Goal: Task Accomplishment & Management: Manage account settings

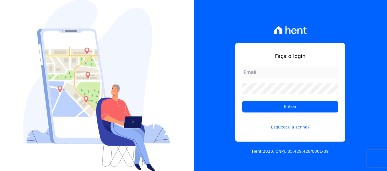
click at [259, 73] on input "email" at bounding box center [290, 72] width 96 height 11
type input "[PERSON_NAME][EMAIL_ADDRESS][DOMAIN_NAME]"
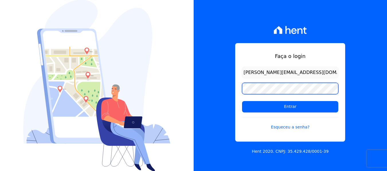
click at [242, 101] on input "Entrar" at bounding box center [290, 106] width 96 height 11
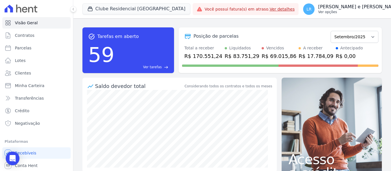
click at [332, 8] on p "[PERSON_NAME] e [PERSON_NAME]" at bounding box center [359, 7] width 82 height 6
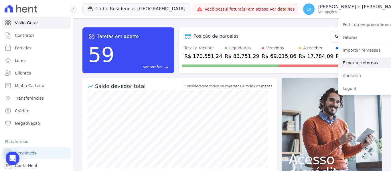
click at [339, 63] on link "Exportar retornos" at bounding box center [374, 63] width 73 height 10
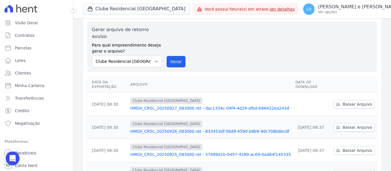
scroll to position [29, 0]
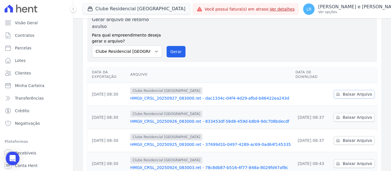
click at [350, 92] on span "Baixar Arquivo" at bounding box center [357, 95] width 29 height 6
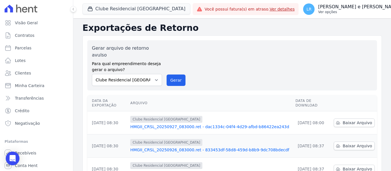
click at [360, 5] on p "[PERSON_NAME] e [PERSON_NAME]" at bounding box center [359, 7] width 82 height 6
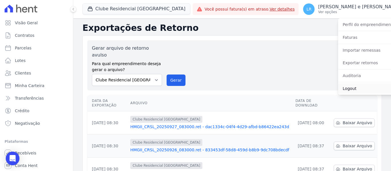
click at [338, 88] on link "Logout" at bounding box center [374, 89] width 73 height 10
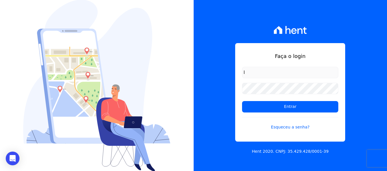
type input "[PERSON_NAME][EMAIL_ADDRESS][DOMAIN_NAME]"
click at [275, 127] on link "Esqueceu a senha?" at bounding box center [290, 123] width 96 height 13
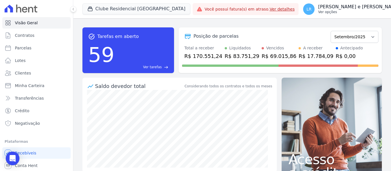
click at [324, 8] on p "[PERSON_NAME] e [PERSON_NAME]" at bounding box center [359, 7] width 82 height 6
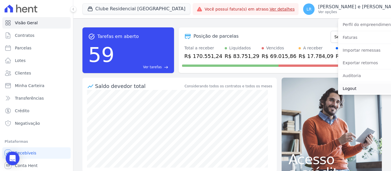
click at [340, 90] on link "Logout" at bounding box center [374, 89] width 73 height 10
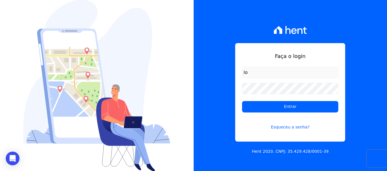
type input "lorena@h2urbanismo.com.br"
click at [287, 129] on link "Esqueceu a senha?" at bounding box center [290, 123] width 96 height 13
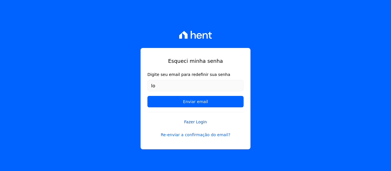
type input "[PERSON_NAME][EMAIL_ADDRESS][DOMAIN_NAME]"
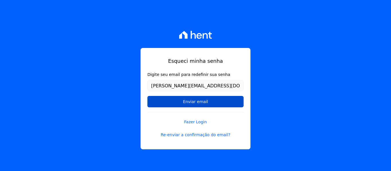
click at [187, 105] on input "Enviar email" at bounding box center [195, 101] width 96 height 11
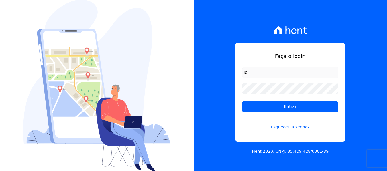
type input "lo"
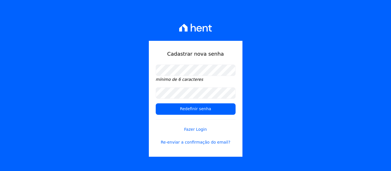
click at [147, 62] on div "Cadastrar nova senha mínimo de 6 caracteres Redefinir senha Fazer Login Re-envi…" at bounding box center [195, 85] width 391 height 171
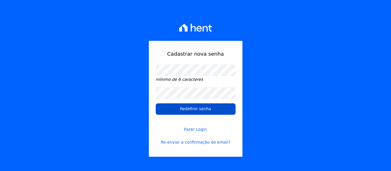
click at [189, 108] on input "Redefinir senha" at bounding box center [196, 109] width 80 height 11
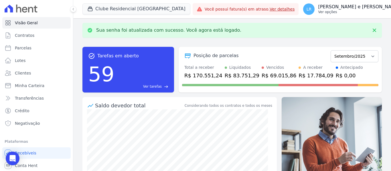
click at [352, 3] on div "LR [PERSON_NAME] e [PERSON_NAME] Ver opções" at bounding box center [351, 8] width 97 height 11
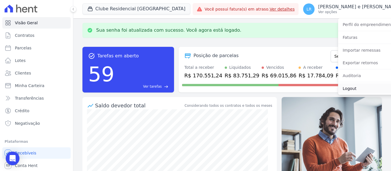
click at [338, 84] on link "Logout" at bounding box center [374, 89] width 73 height 10
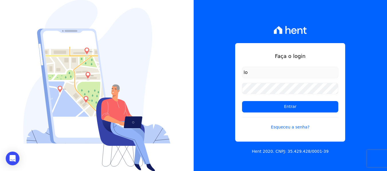
type input "[PERSON_NAME][EMAIL_ADDRESS][DOMAIN_NAME]"
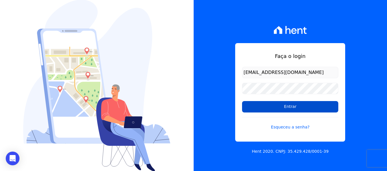
click at [267, 109] on input "Entrar" at bounding box center [290, 106] width 96 height 11
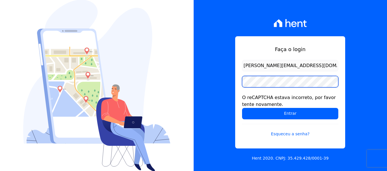
click at [242, 108] on input "Entrar" at bounding box center [290, 113] width 96 height 11
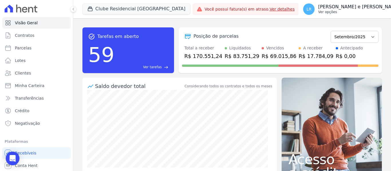
click at [319, 12] on p "Ver opções" at bounding box center [359, 12] width 82 height 5
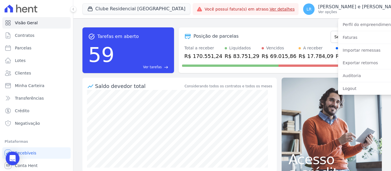
click at [247, 27] on div "Posição de parcelas Novembro/2022 Dezembro/2022 Janeiro/2023 Fevereiro/2023 Mar…" at bounding box center [280, 50] width 203 height 46
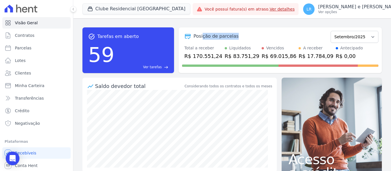
drag, startPoint x: 202, startPoint y: 35, endPoint x: 256, endPoint y: 38, distance: 54.5
click at [260, 39] on div "Posição de parcelas" at bounding box center [255, 36] width 146 height 7
click at [253, 37] on div "Posição de parcelas" at bounding box center [255, 36] width 146 height 7
click at [327, 9] on p "[PERSON_NAME] e [PERSON_NAME]" at bounding box center [359, 7] width 82 height 6
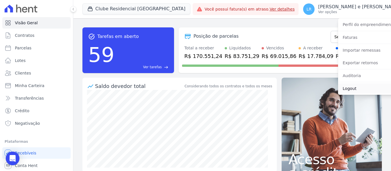
click at [338, 89] on link "Logout" at bounding box center [374, 89] width 73 height 10
